Goal: Task Accomplishment & Management: Use online tool/utility

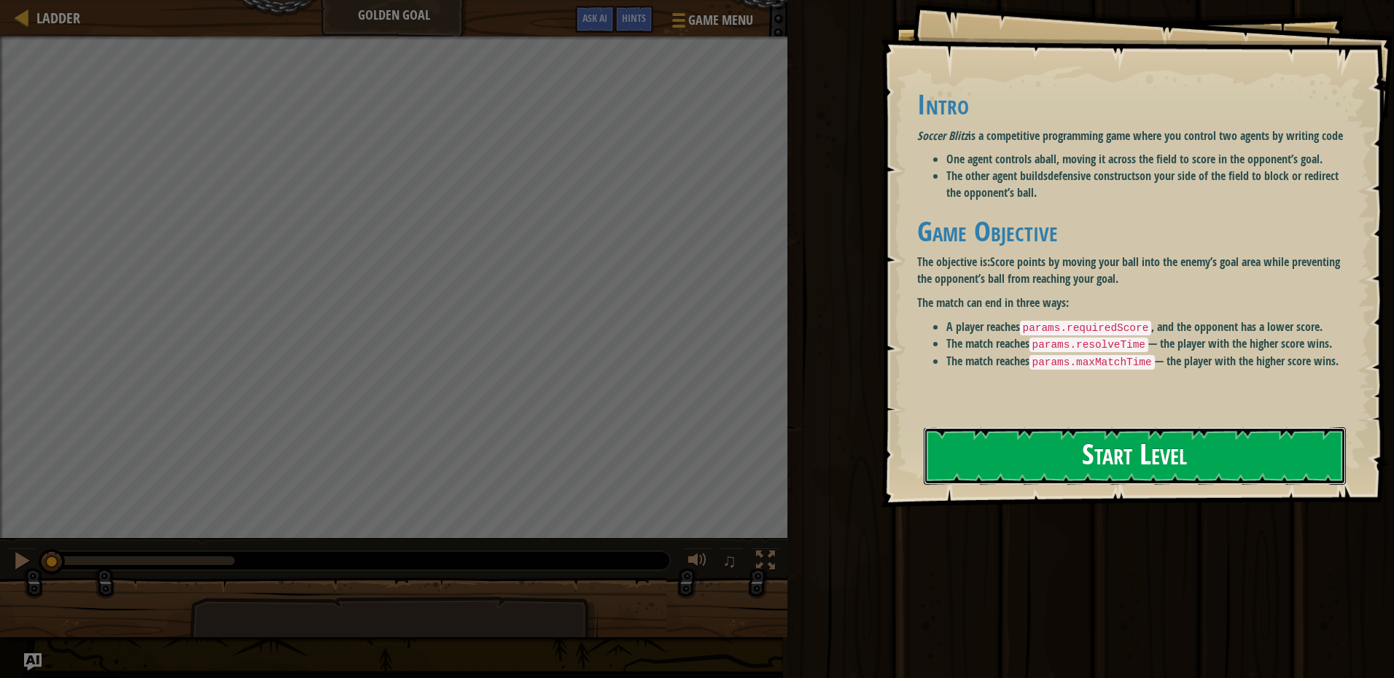
click at [985, 463] on button "Start Level" at bounding box center [1135, 456] width 422 height 58
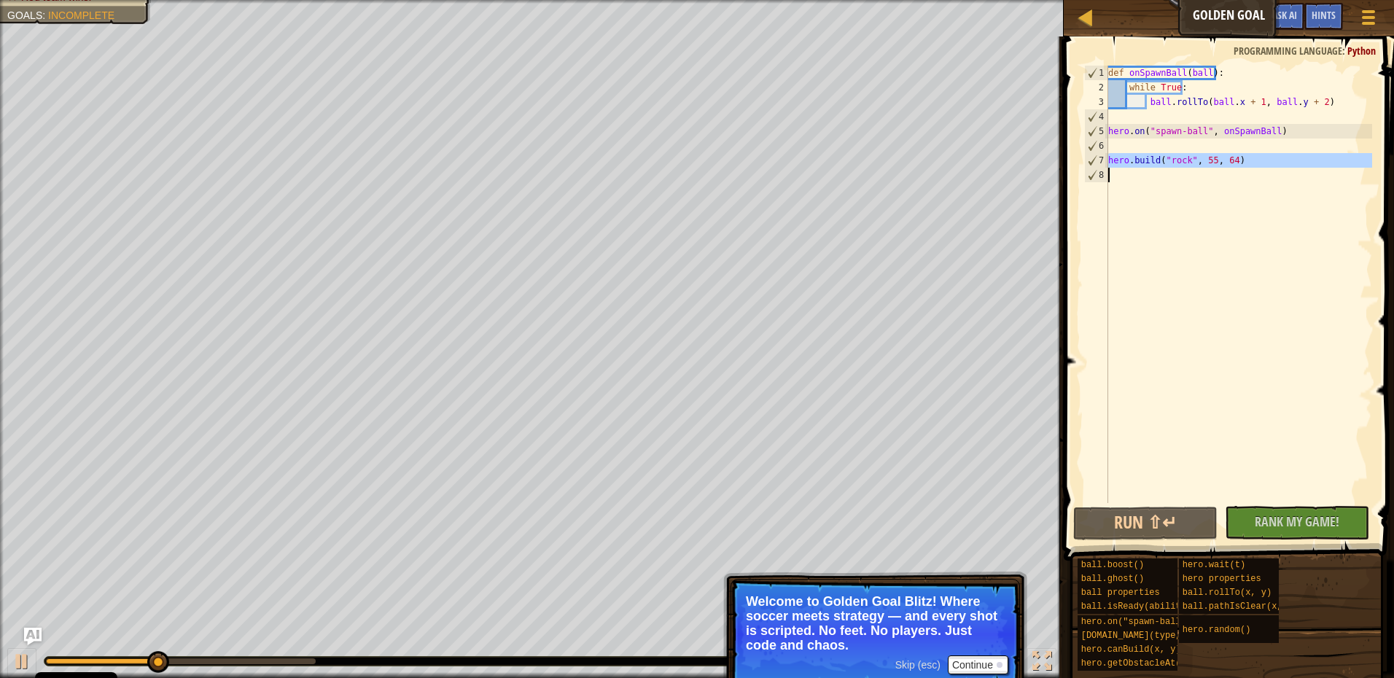
drag, startPoint x: 1106, startPoint y: 159, endPoint x: 1219, endPoint y: 163, distance: 113.1
click at [1219, 163] on div "1 2 3 4 5 6 7 8 def onSpawnBall ( ball ) : while True : ball . rollTo ( ball . …" at bounding box center [1226, 285] width 291 height 438
type textarea "[DOMAIN_NAME]("rock", 55, 64)"
click at [1207, 156] on div "def onSpawnBall ( ball ) : while True : ball . rollTo ( ball . x + 1 , ball . y…" at bounding box center [1239, 299] width 267 height 467
type textarea "[DOMAIN_NAME]("rock", 55, 64)"
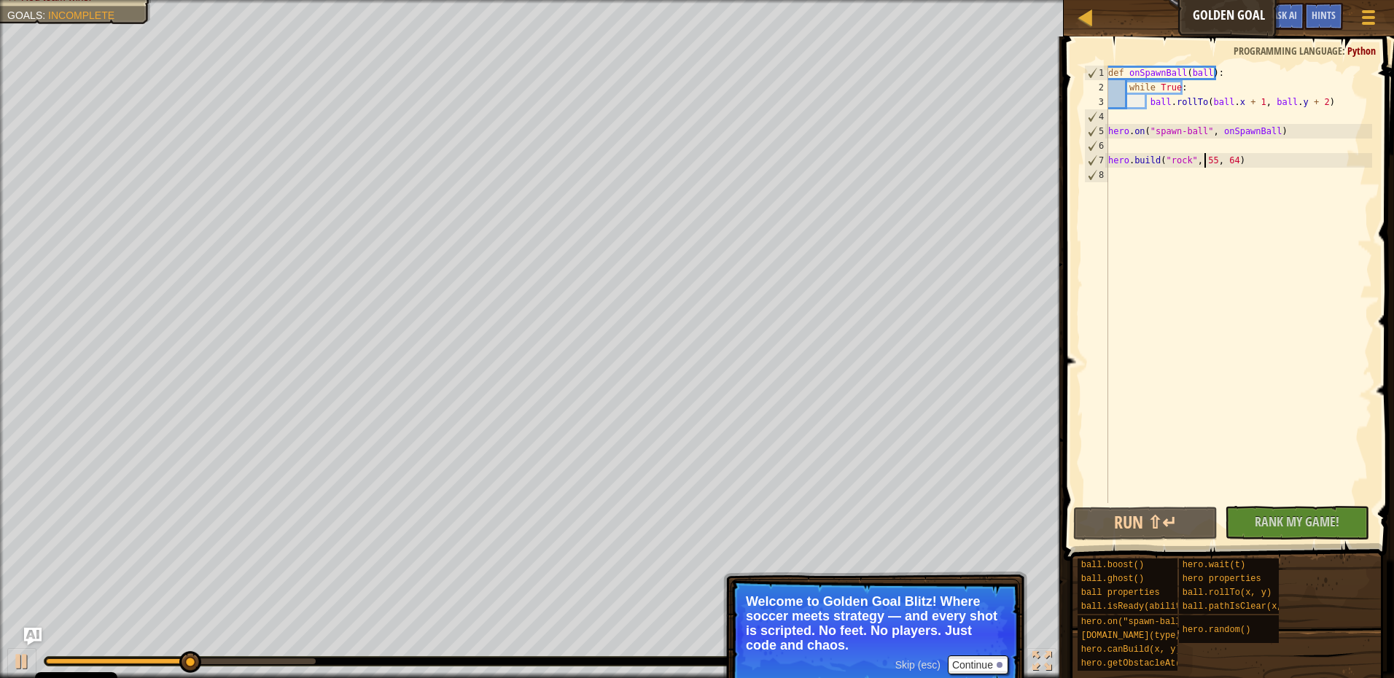
click at [1198, 143] on div "def onSpawnBall ( ball ) : while True : ball . rollTo ( ball . x + 1 , ball . y…" at bounding box center [1239, 299] width 267 height 467
click at [974, 665] on button "Continue" at bounding box center [978, 665] width 61 height 19
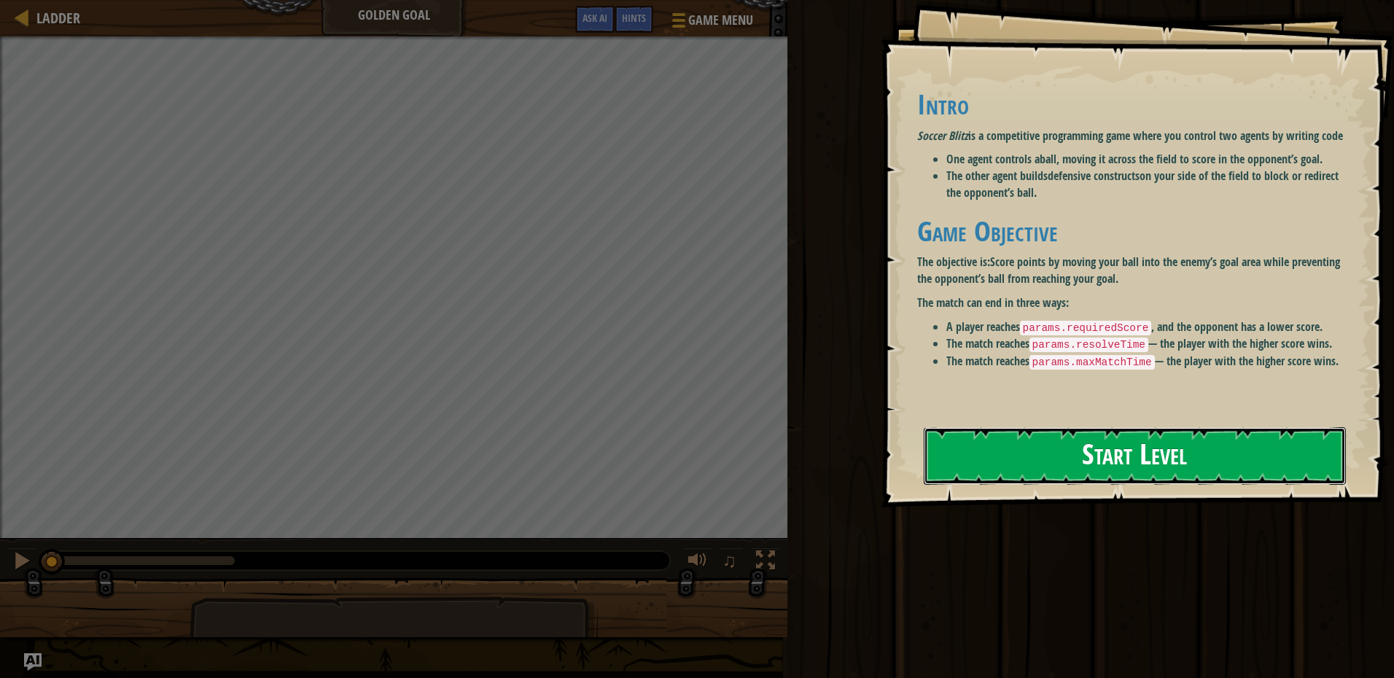
click at [1125, 454] on button "Start Level" at bounding box center [1135, 456] width 422 height 58
